Goal: Obtain resource: Download file/media

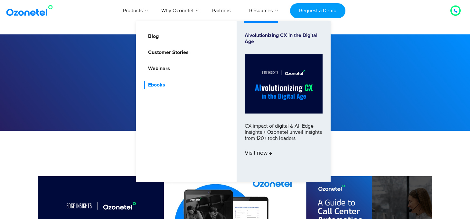
click at [156, 84] on link "Ebooks" at bounding box center [155, 85] width 22 height 8
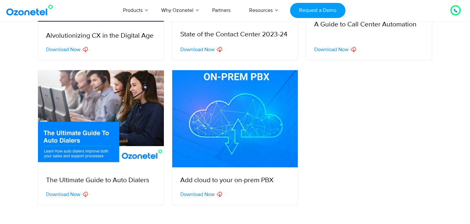
scroll to position [290, 0]
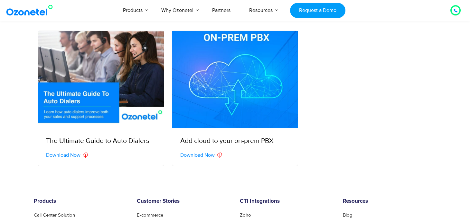
click at [70, 155] on span "Download Now" at bounding box center [63, 155] width 34 height 5
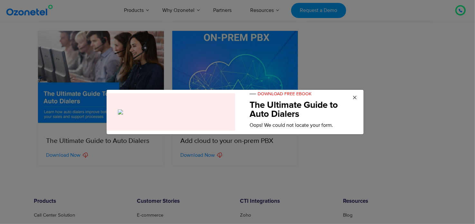
click at [356, 96] on span "×" at bounding box center [354, 98] width 5 height 10
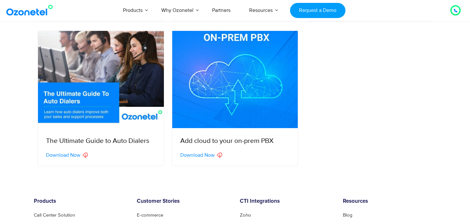
click at [72, 120] on img at bounding box center [101, 79] width 126 height 97
click at [68, 153] on span "Download Now" at bounding box center [63, 155] width 34 height 5
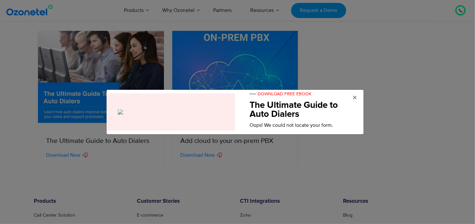
click at [356, 96] on span "×" at bounding box center [354, 98] width 5 height 10
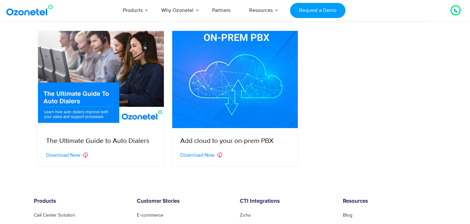
click at [85, 155] on icon at bounding box center [85, 156] width 2 height 4
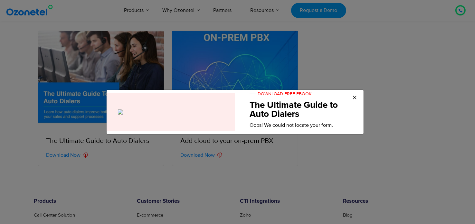
click at [131, 107] on div at bounding box center [168, 111] width 133 height 37
click at [353, 97] on span "×" at bounding box center [354, 98] width 5 height 10
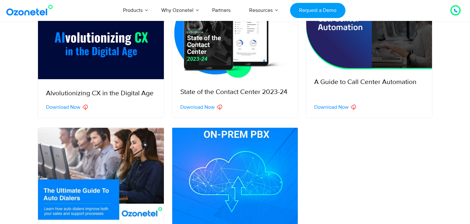
scroll to position [161, 0]
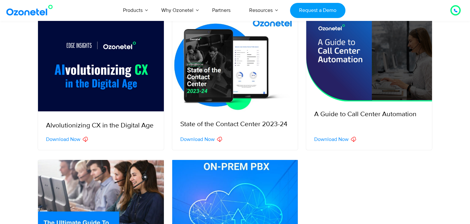
click at [332, 138] on span "Download Now" at bounding box center [331, 139] width 34 height 5
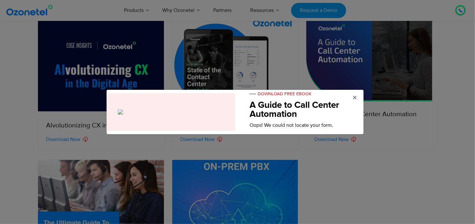
click at [354, 95] on span "×" at bounding box center [354, 98] width 5 height 10
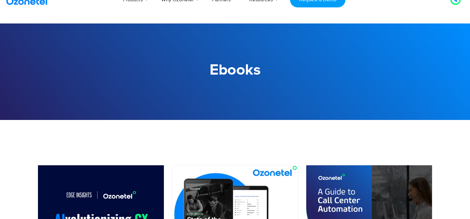
scroll to position [0, 0]
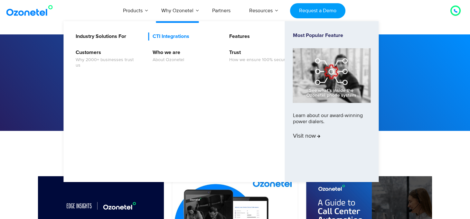
click at [174, 36] on link "CTI Integrations" at bounding box center [169, 36] width 42 height 8
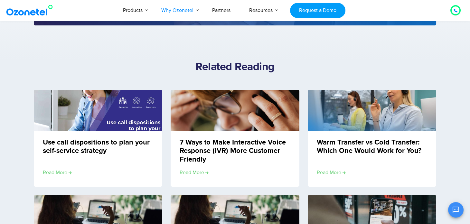
scroll to position [772, 0]
